Goal: Task Accomplishment & Management: Use online tool/utility

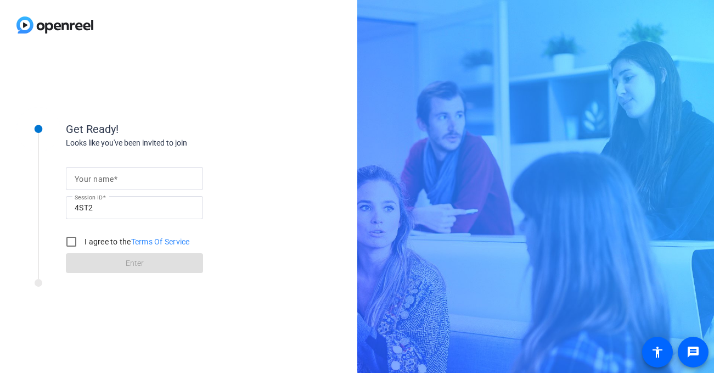
click at [81, 174] on mat-label "Your name" at bounding box center [94, 178] width 39 height 9
click at [81, 174] on input "Your name" at bounding box center [135, 178] width 120 height 13
click at [94, 179] on input "Your name" at bounding box center [135, 178] width 120 height 13
type input "[PERSON_NAME]"
click at [70, 239] on input "I agree to the Terms Of Service" at bounding box center [71, 241] width 22 height 22
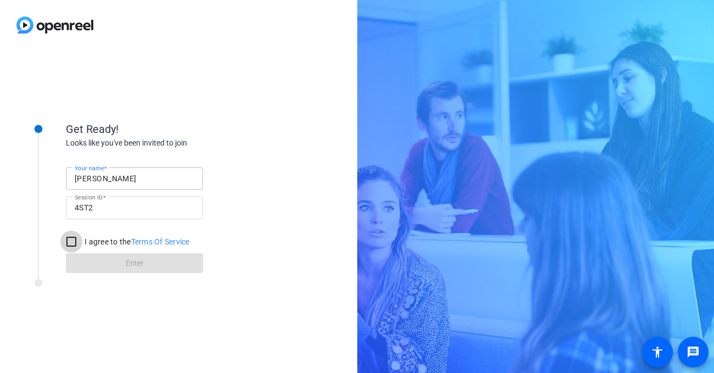
checkbox input "true"
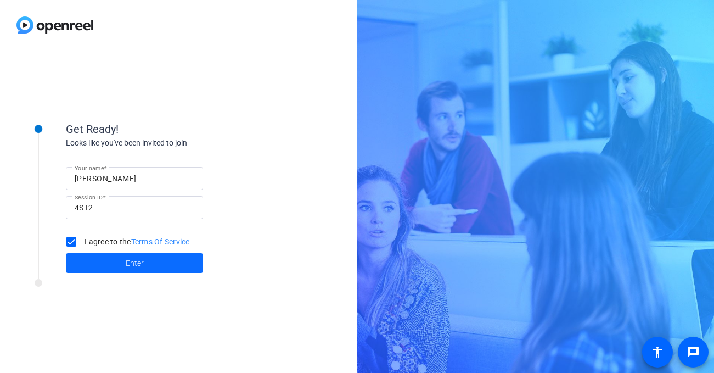
click at [97, 264] on span at bounding box center [134, 263] width 137 height 26
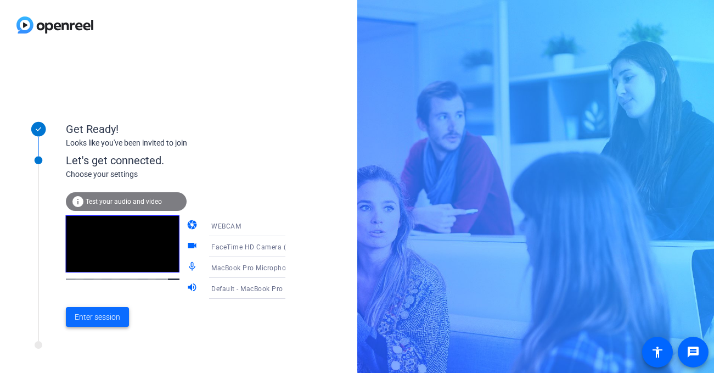
click at [97, 318] on span "Enter session" at bounding box center [98, 317] width 46 height 12
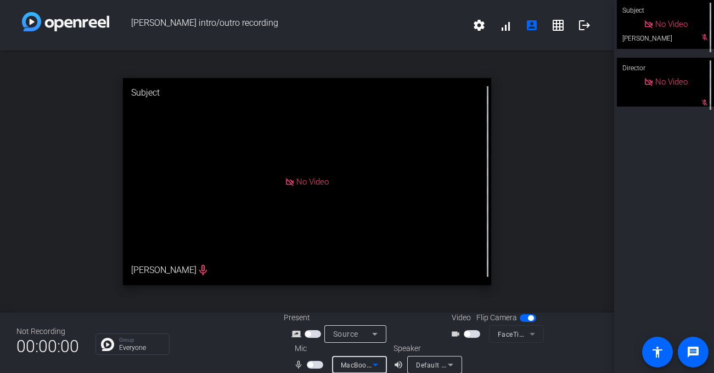
click at [362, 358] on div "MacBook Pro Microphone (Built-in)" at bounding box center [357, 365] width 32 height 14
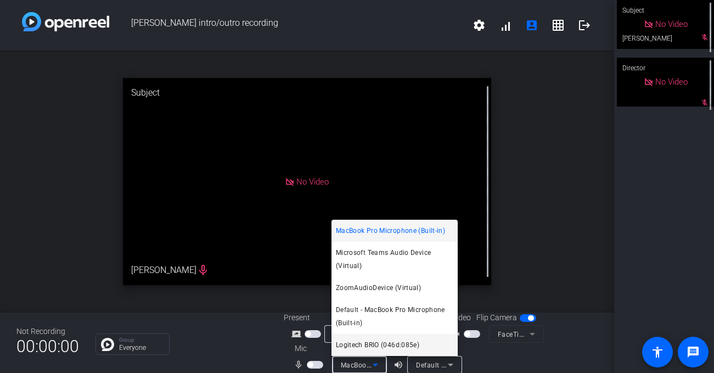
click at [414, 338] on span "Logitech BRIO (046d:085e)" at bounding box center [377, 344] width 83 height 13
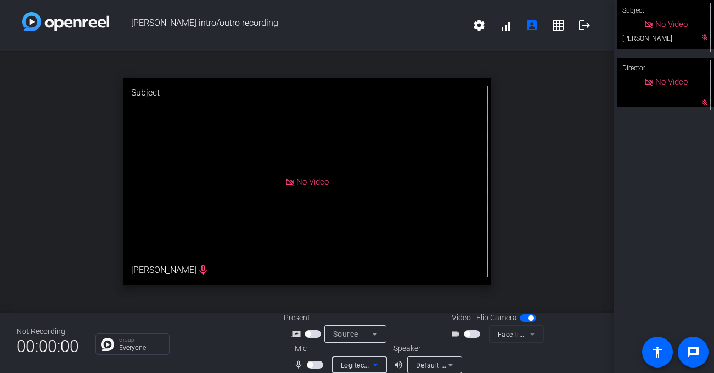
click at [313, 364] on span "button" at bounding box center [315, 364] width 16 height 8
click at [427, 367] on span "Default - MacBook Pro Speakers (Built-in)" at bounding box center [482, 364] width 132 height 9
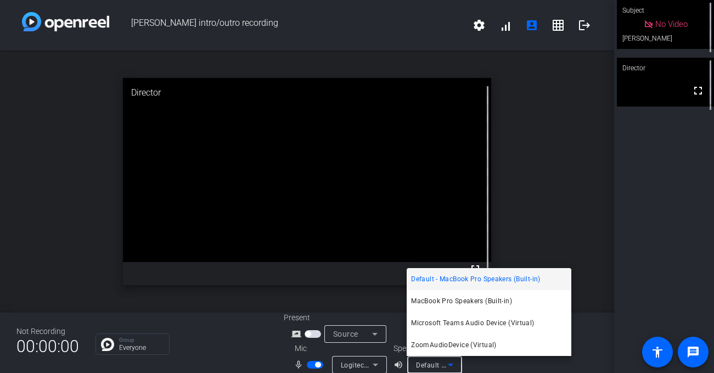
click at [600, 249] on div at bounding box center [357, 186] width 714 height 373
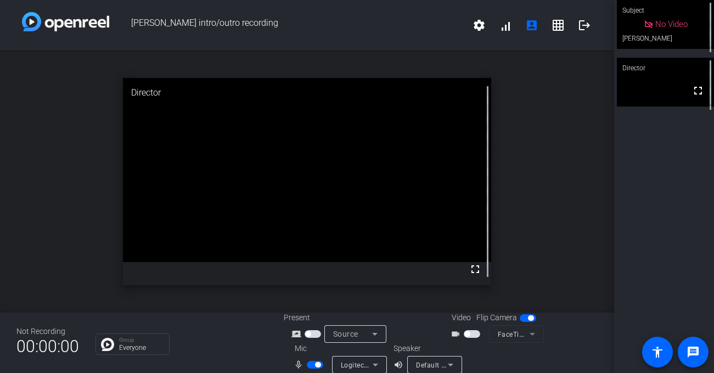
click at [469, 334] on span "button" at bounding box center [466, 333] width 5 height 5
click at [534, 335] on icon at bounding box center [532, 333] width 13 height 13
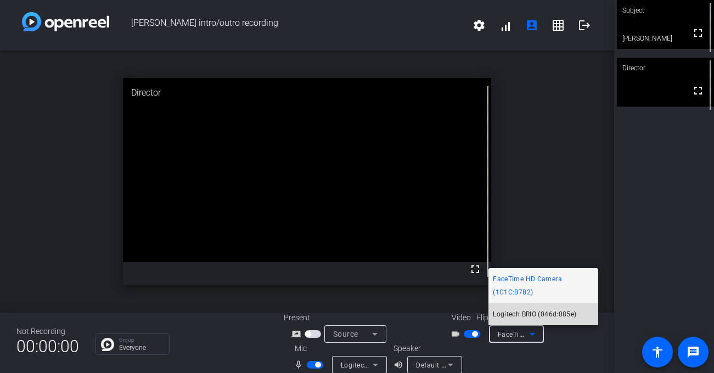
click at [536, 314] on span "Logitech BRIO (046d:085e)" at bounding box center [534, 313] width 83 height 13
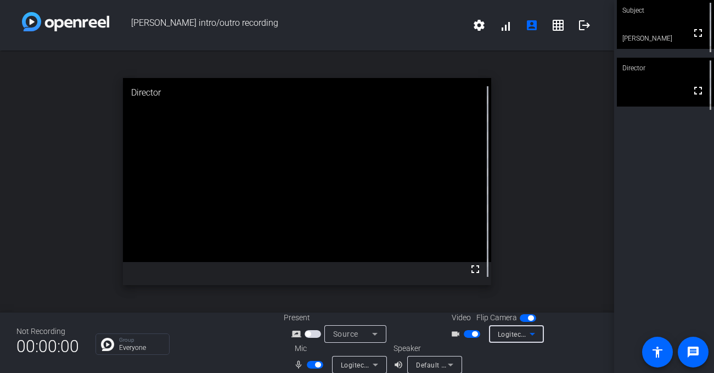
click at [355, 363] on span "Logitech BRIO (046d:085e)" at bounding box center [384, 364] width 86 height 9
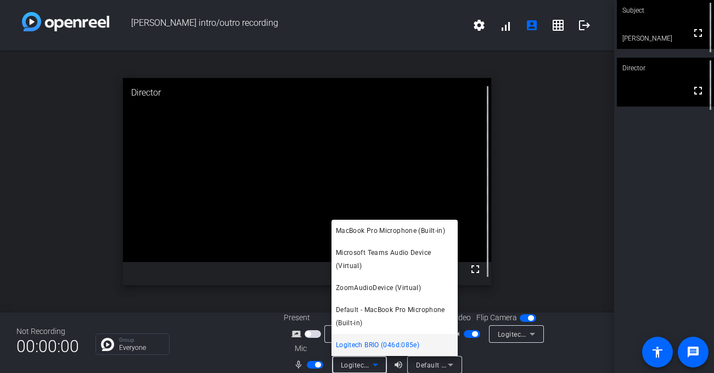
click at [550, 358] on div at bounding box center [357, 186] width 714 height 373
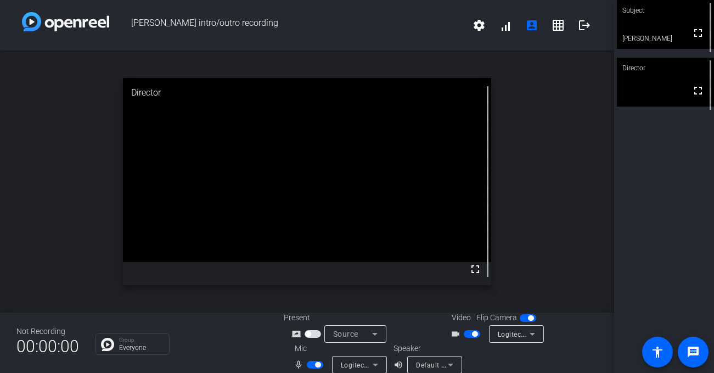
click at [369, 366] on icon at bounding box center [375, 364] width 13 height 13
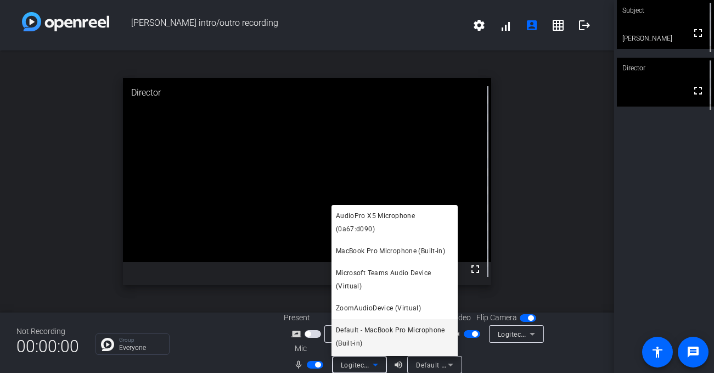
scroll to position [7, 0]
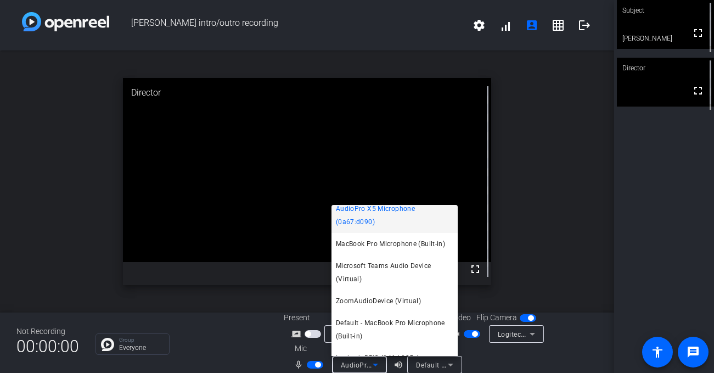
click at [404, 212] on span "AudioPro X5 Microphone (0a67:d090)" at bounding box center [394, 215] width 117 height 26
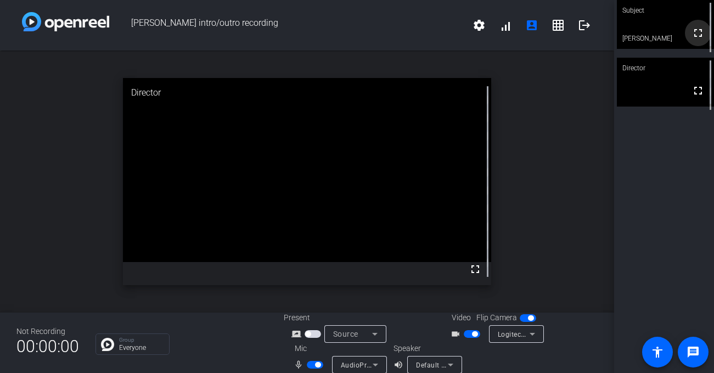
click at [696, 39] on mat-icon "fullscreen" at bounding box center [697, 32] width 13 height 13
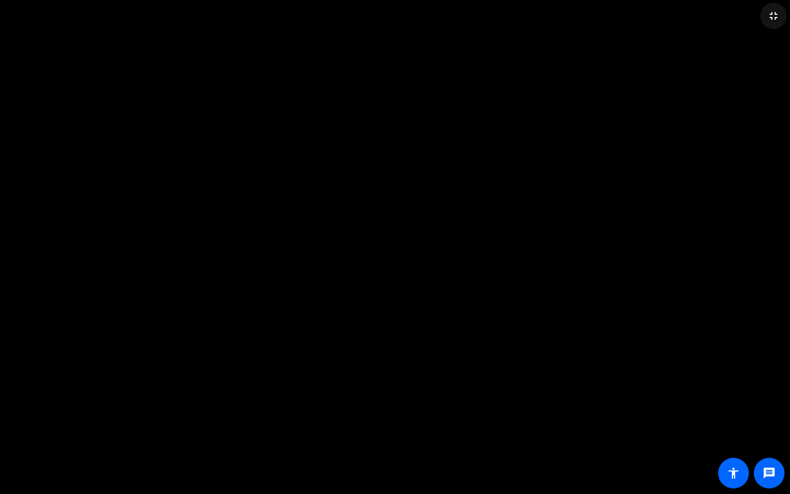
click at [713, 15] on mat-icon "fullscreen_exit" at bounding box center [773, 15] width 13 height 13
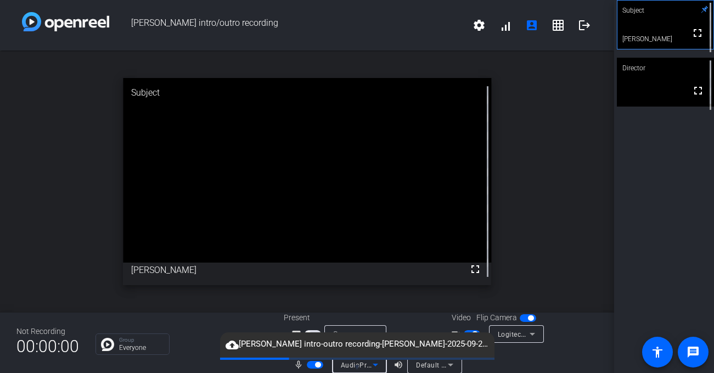
click at [367, 365] on span "AudioPro X5 Microphone (0a67:d090)" at bounding box center [402, 364] width 122 height 9
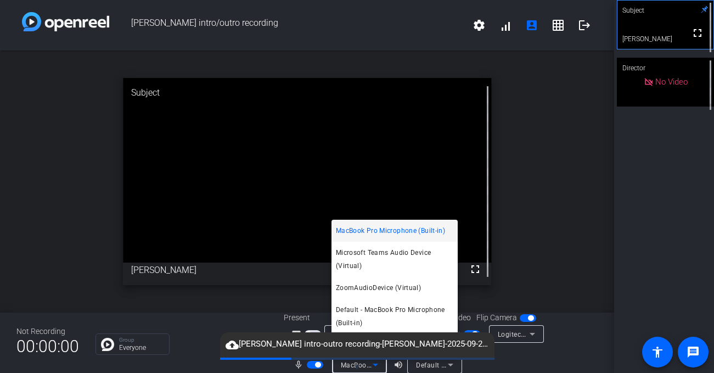
click at [313, 365] on div at bounding box center [357, 186] width 714 height 373
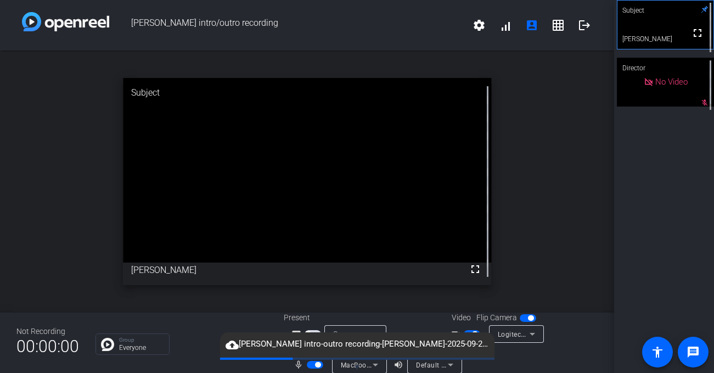
click at [313, 365] on span "button" at bounding box center [315, 364] width 16 height 8
click at [471, 332] on div "cloud_upload [PERSON_NAME] intro-outro recording-[PERSON_NAME]-2025-09-29-13-14…" at bounding box center [357, 344] width 274 height 25
click at [471, 330] on span "button" at bounding box center [472, 334] width 16 height 8
